Goal: Information Seeking & Learning: Learn about a topic

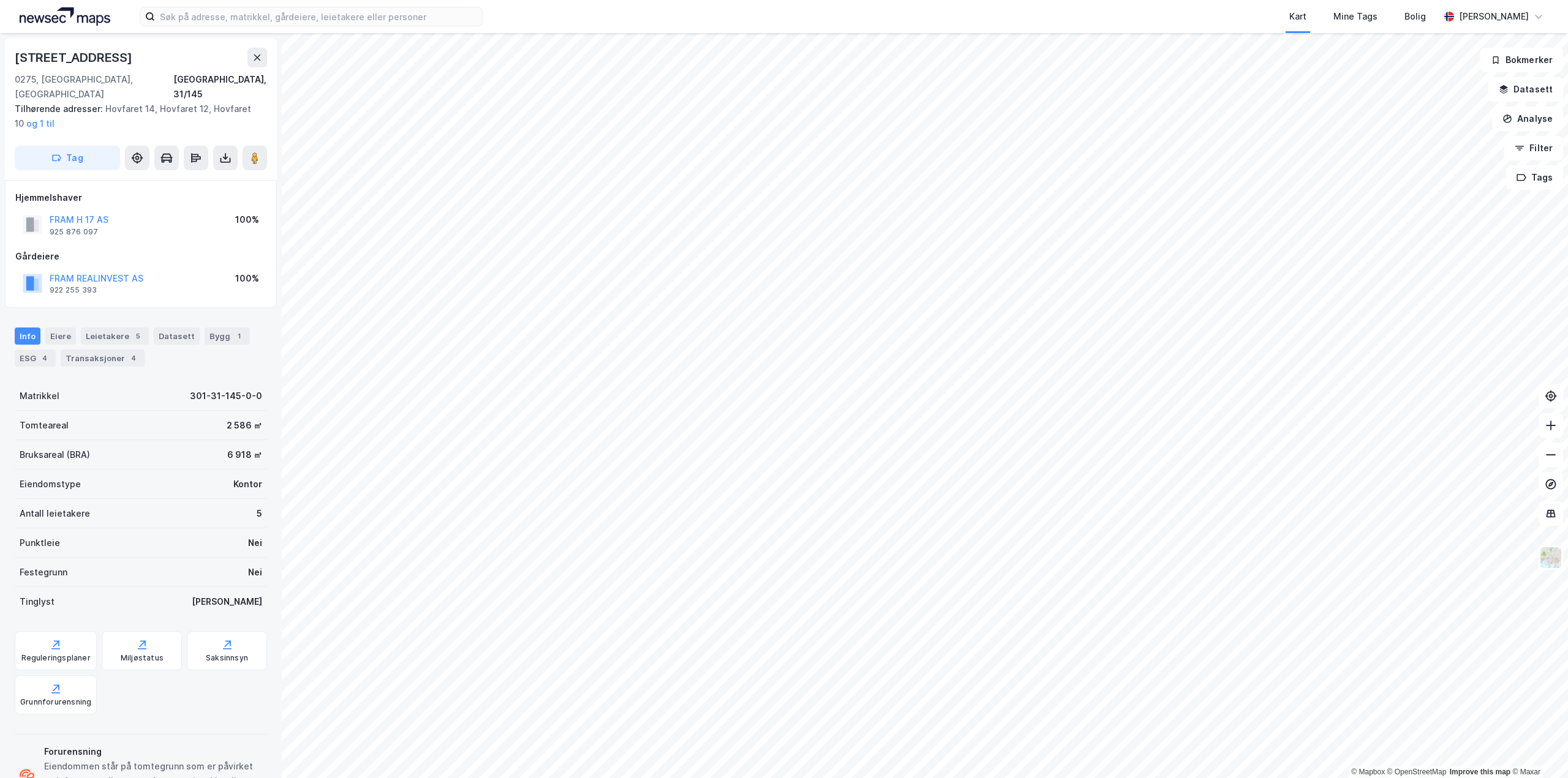
click at [241, 449] on div "Bruksareal (BRA) 6 918 ㎡" at bounding box center [140, 455] width 252 height 29
click at [205, 327] on div "Bygg 1" at bounding box center [227, 336] width 45 height 17
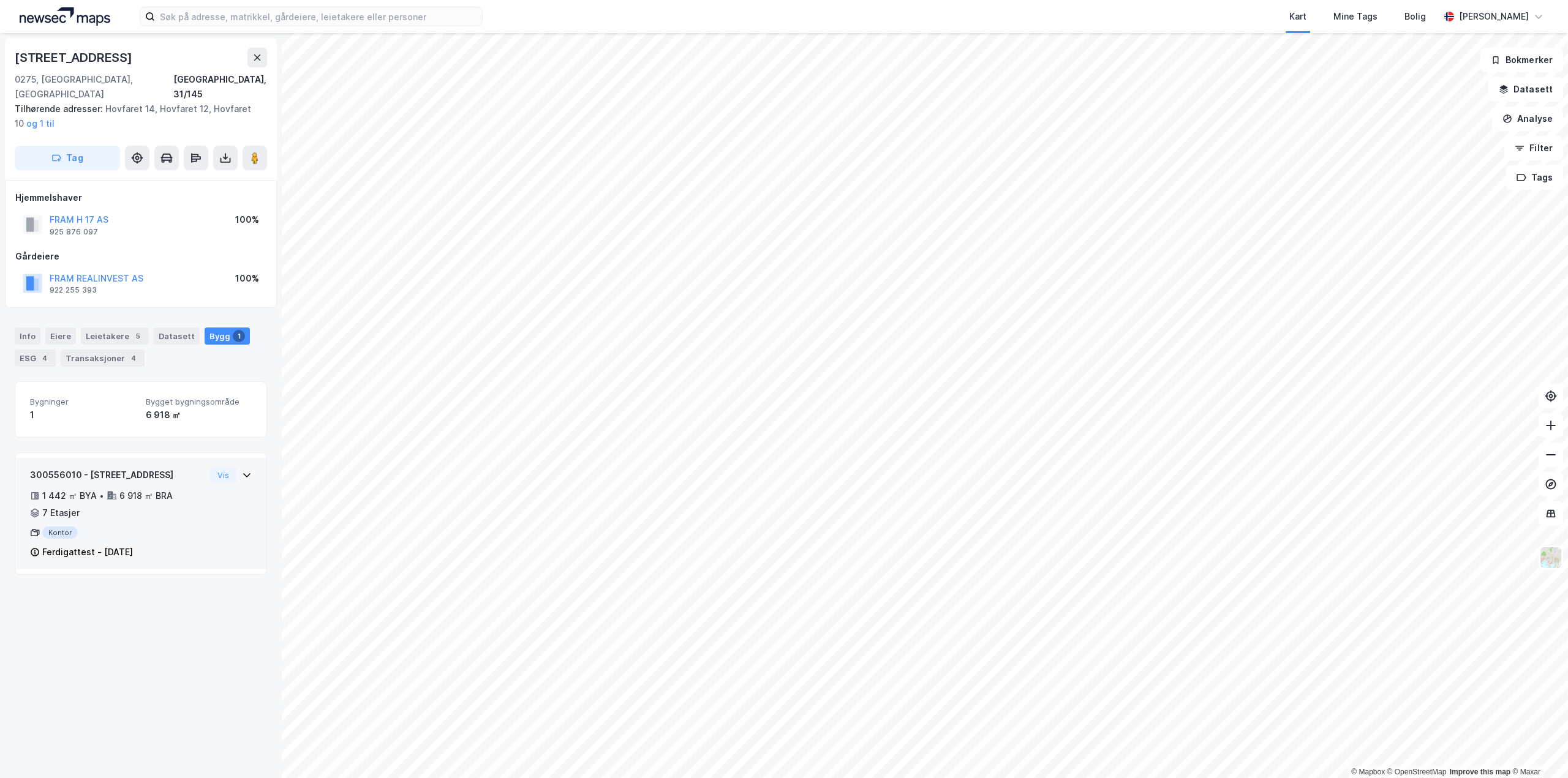
click at [175, 458] on div "300556010 - Hoffsveien 17 1 442 ㎡ BYA • 6 918 ㎡ BRA • 7 Etasjer Kontor Ferdigat…" at bounding box center [141, 514] width 251 height 111
click at [63, 506] on div "7 Etasjer" at bounding box center [61, 513] width 38 height 14
click at [60, 506] on div "7 Etasjer" at bounding box center [61, 513] width 38 height 14
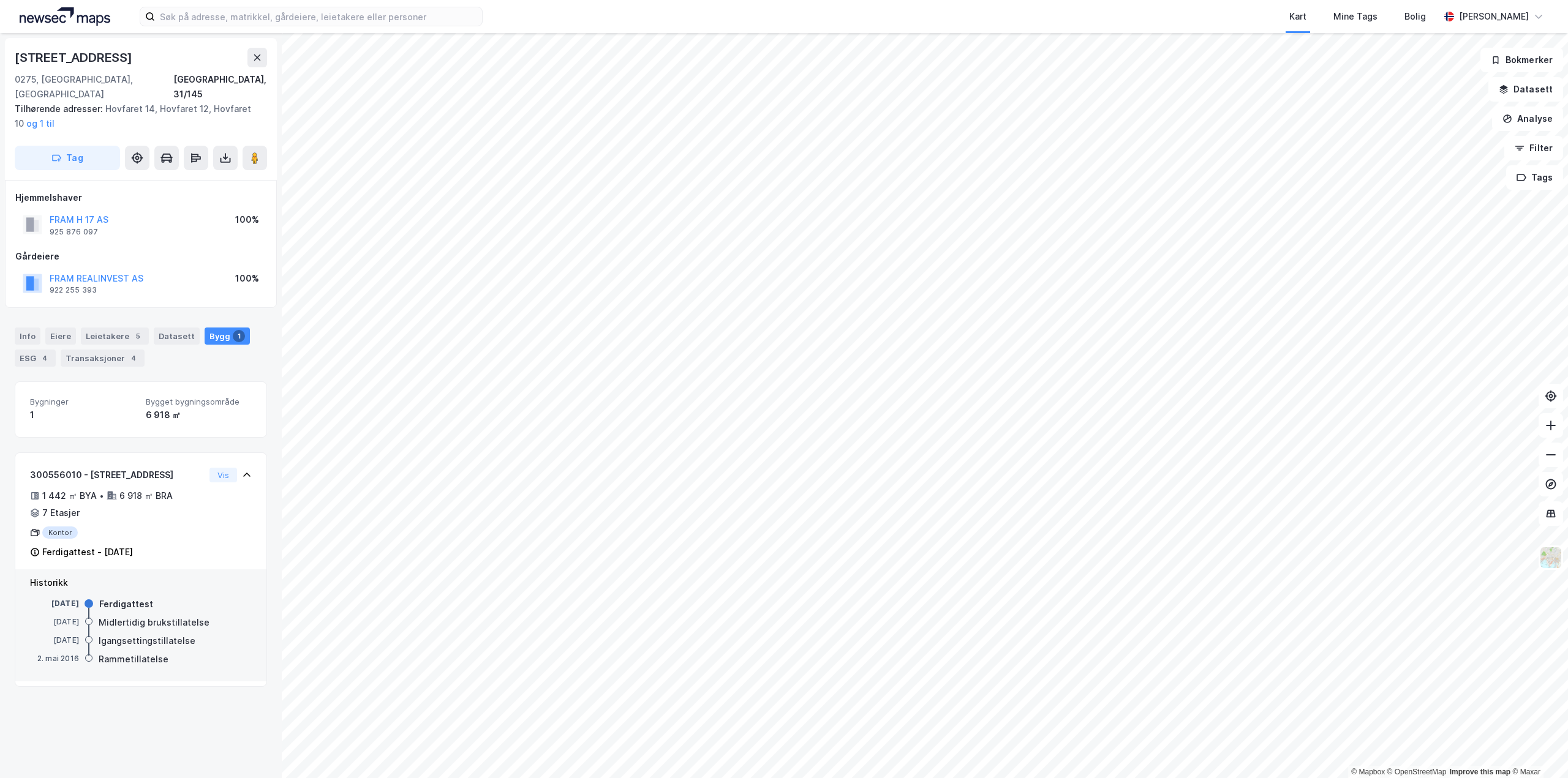
click at [175, 670] on div "300556010 - Hoffsveien 17 1 442 ㎡ BYA • 6 918 ㎡ BRA • 7 Etasjer Kontor Ferdigat…" at bounding box center [140, 570] width 252 height 235
click at [58, 327] on div "Eiere" at bounding box center [61, 336] width 31 height 17
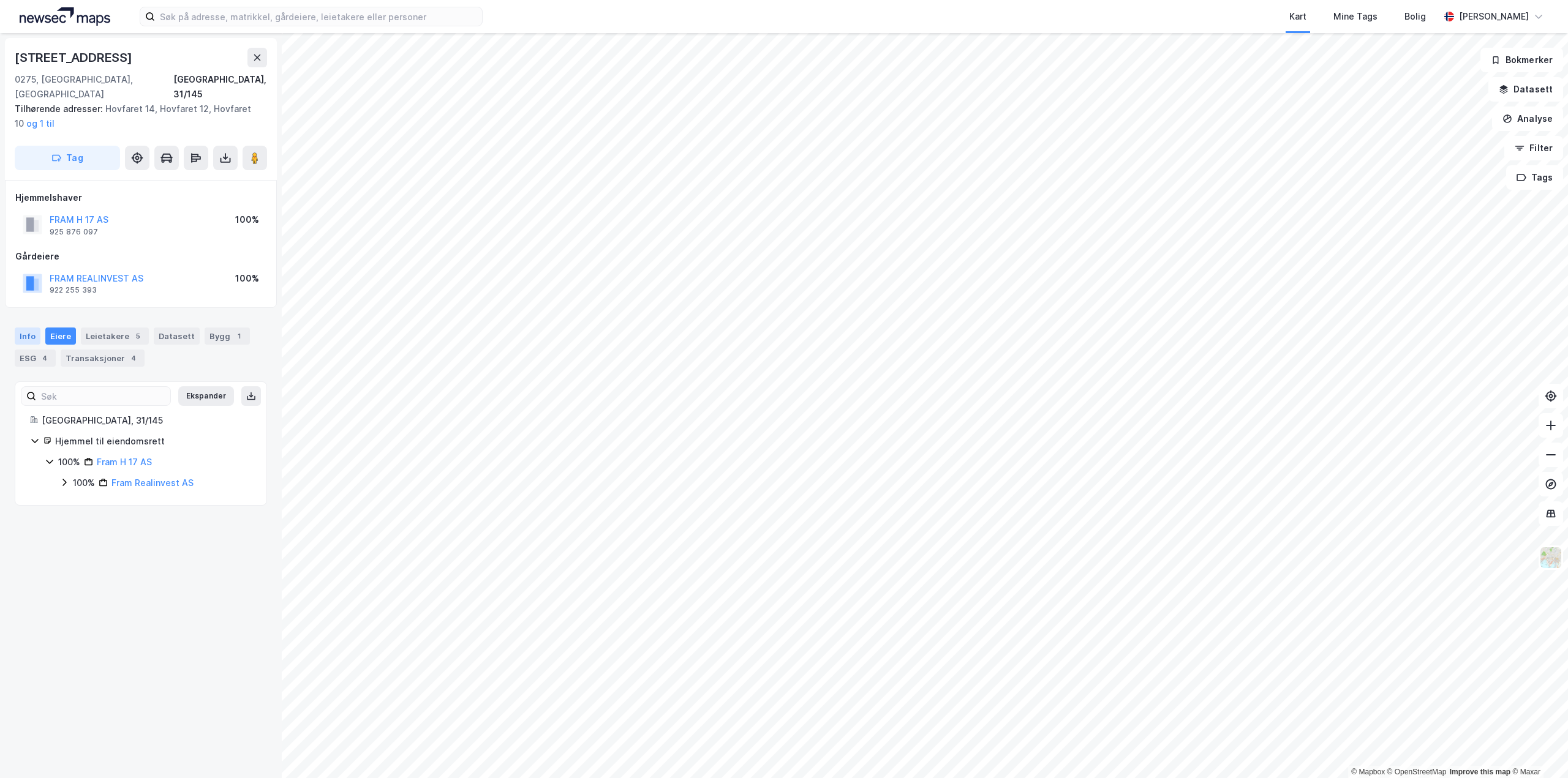
click at [28, 327] on div "Info" at bounding box center [27, 336] width 26 height 17
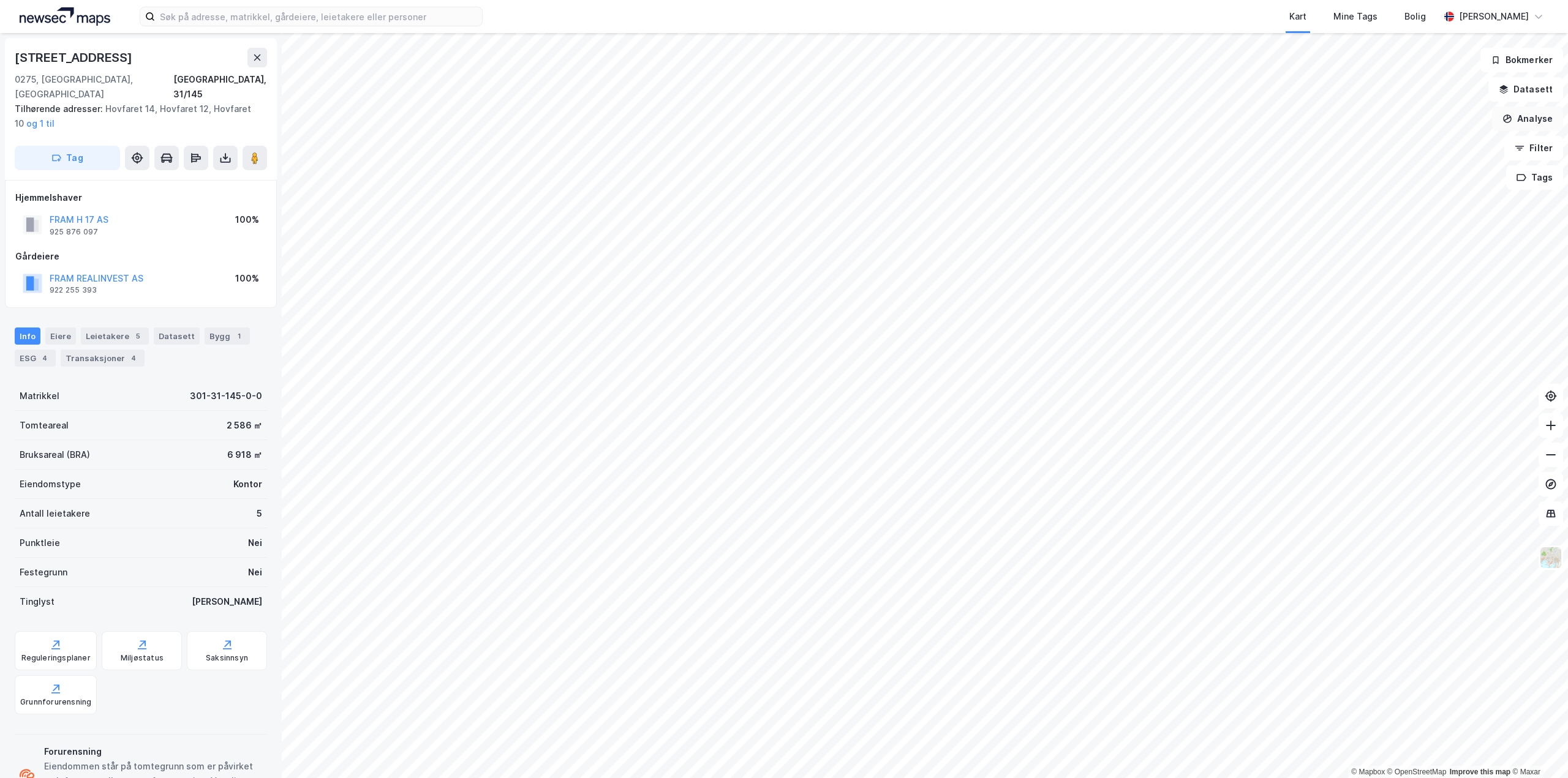
click at [1532, 114] on button "Analyse" at bounding box center [1528, 118] width 71 height 24
click at [1422, 152] on div "Tegn område" at bounding box center [1414, 145] width 141 height 20
